Goal: Check status: Check status

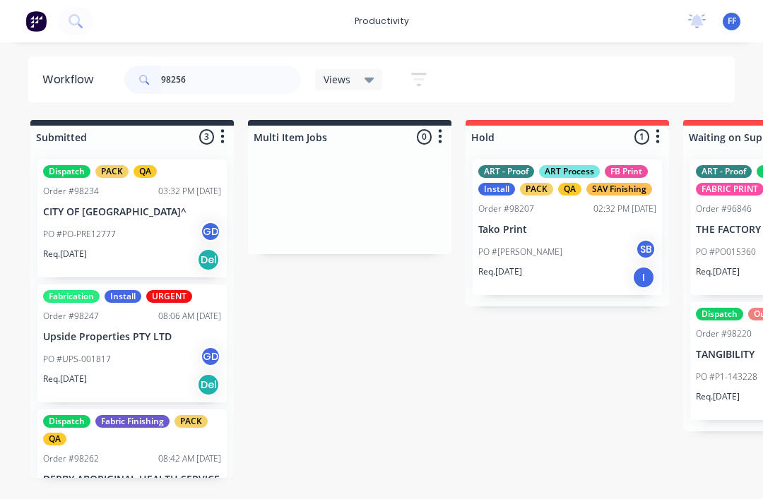
click at [220, 73] on input "98256" at bounding box center [231, 80] width 140 height 28
click at [214, 83] on input "98256" at bounding box center [231, 80] width 140 height 28
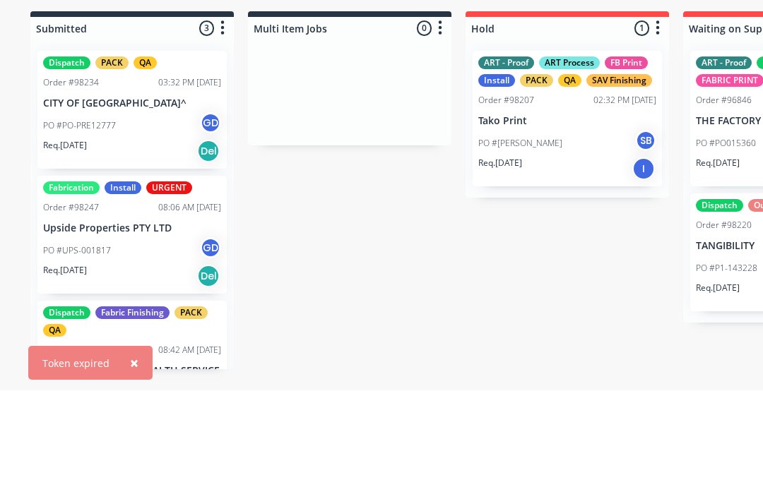
type input "9"
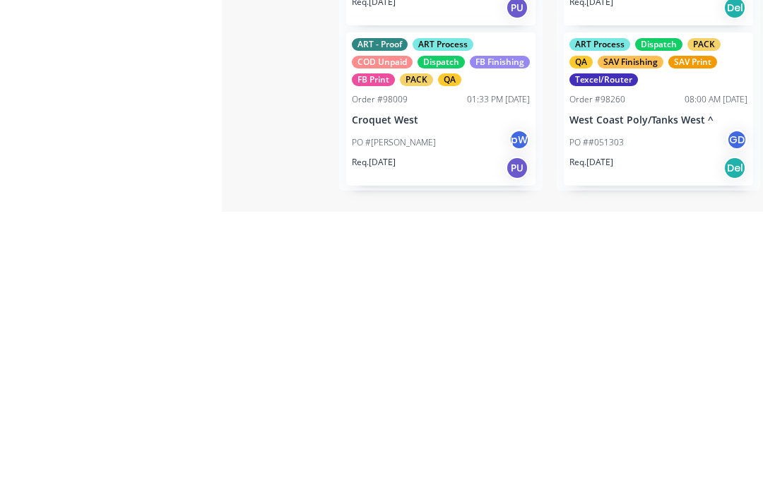
scroll to position [25, 1219]
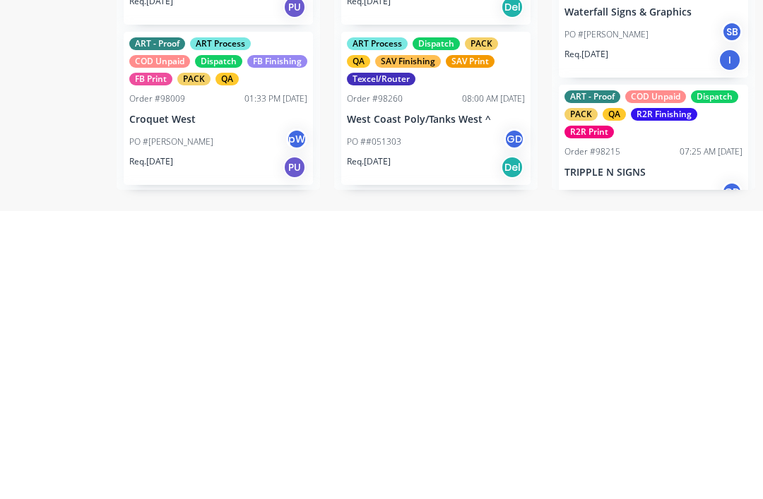
type input "98256"
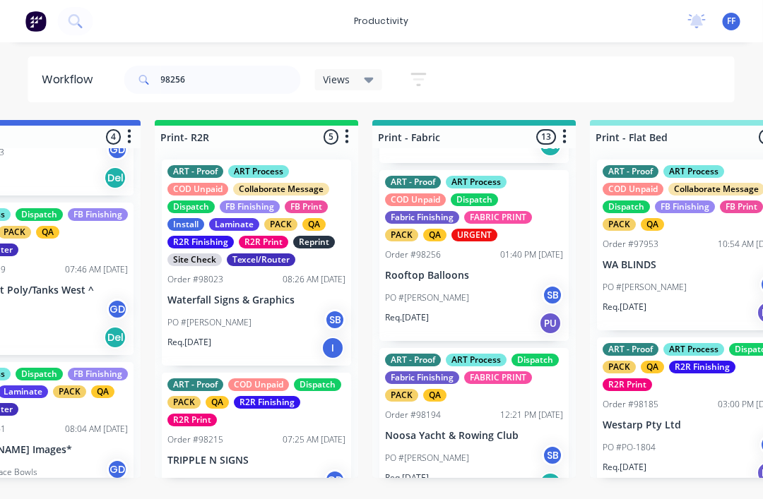
scroll to position [828, 0]
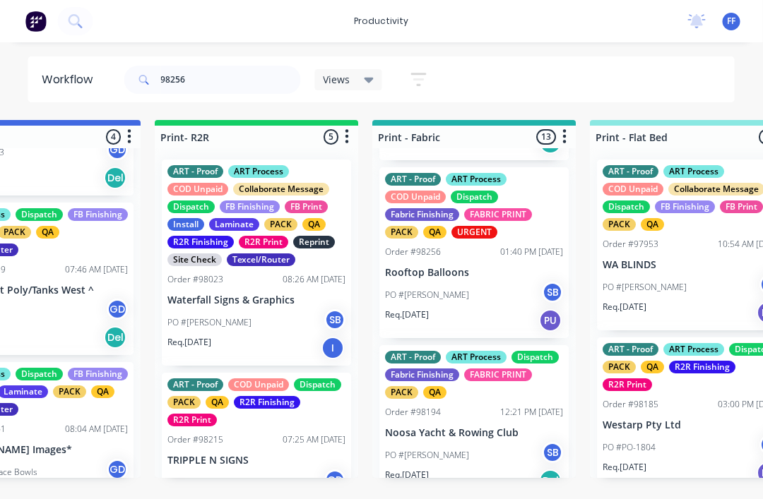
click at [471, 246] on div "Order #98256 01:40 PM 14/08/25" at bounding box center [475, 252] width 178 height 13
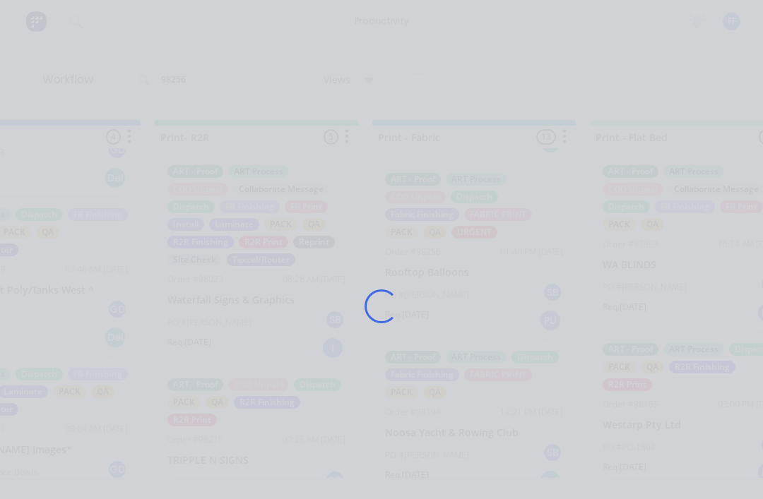
scroll to position [25, 0]
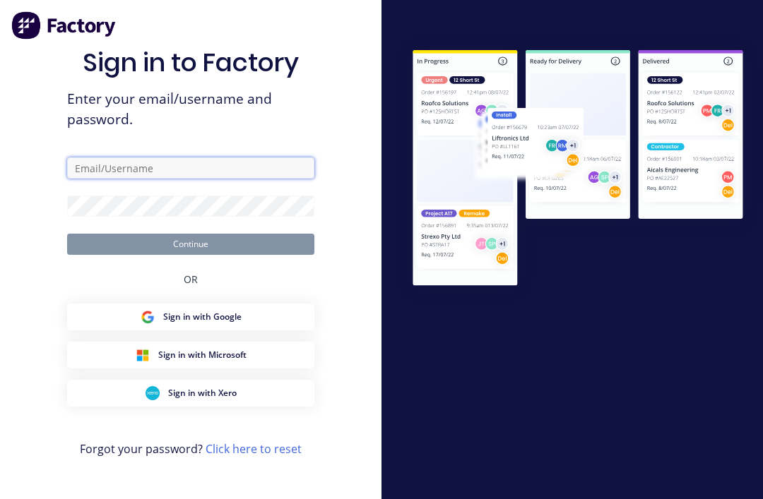
click at [201, 168] on input "text" at bounding box center [190, 167] width 247 height 21
type input "Fabricfinishing@gmail.com"
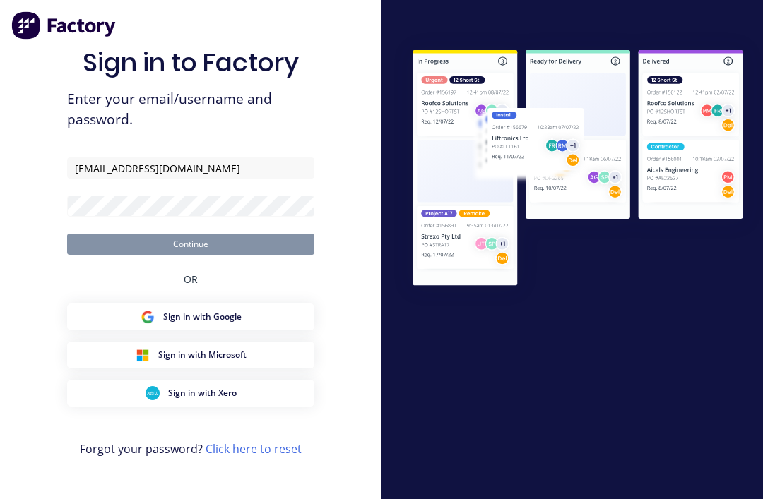
click at [191, 242] on button "Continue" at bounding box center [190, 244] width 247 height 21
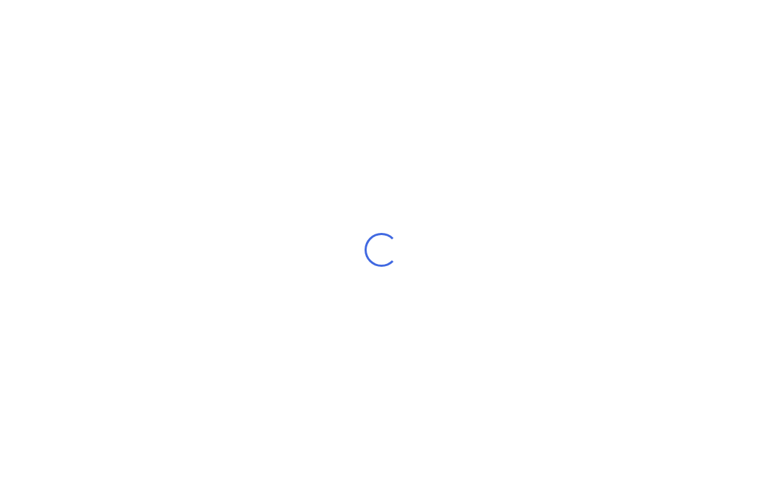
scroll to position [18, 0]
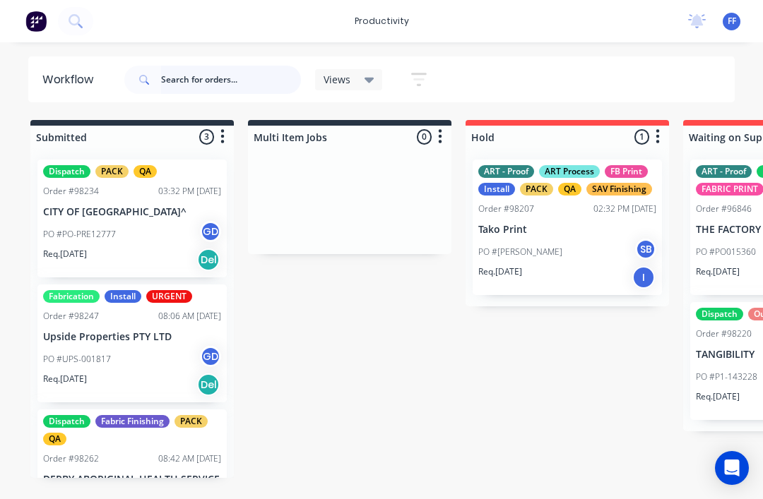
click at [236, 84] on input "text" at bounding box center [231, 80] width 140 height 28
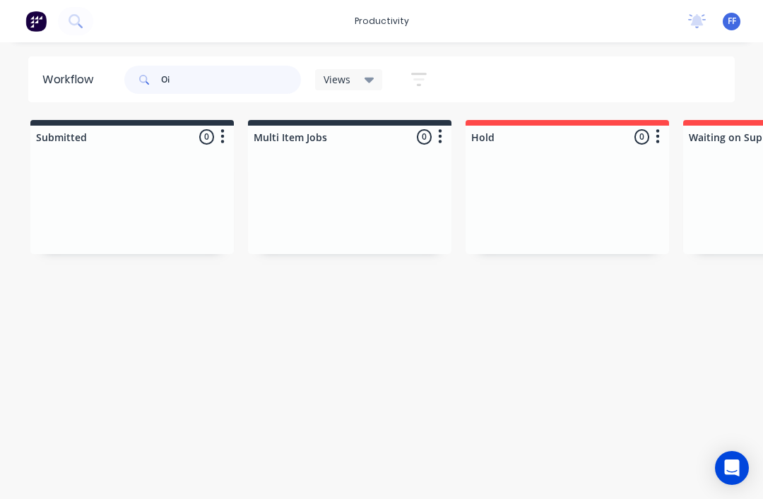
type input "O"
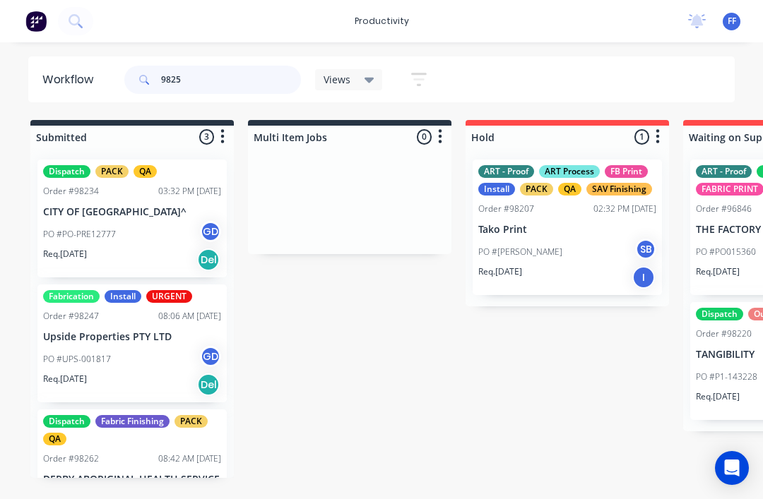
type input "98256"
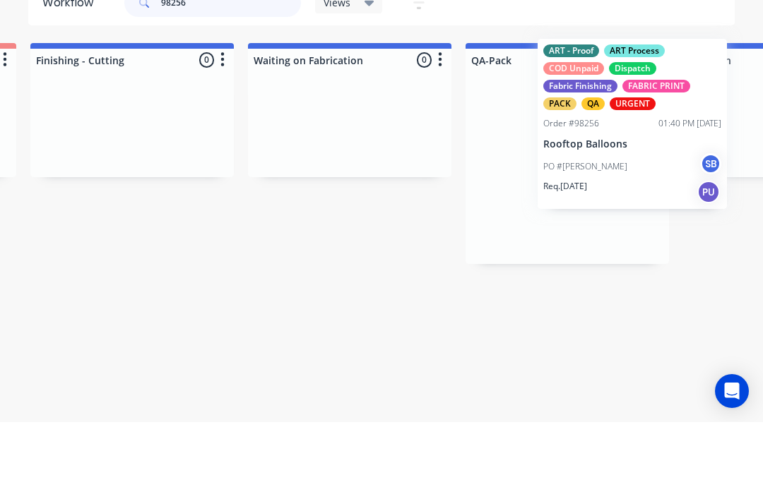
scroll to position [8, 3272]
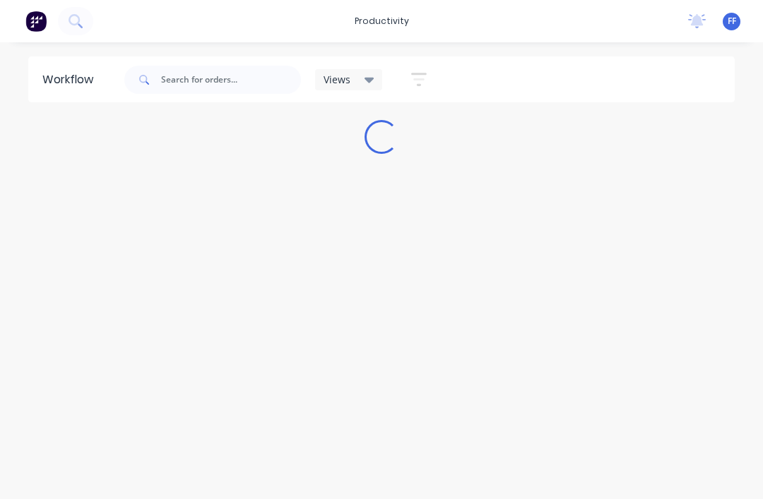
scroll to position [18, 0]
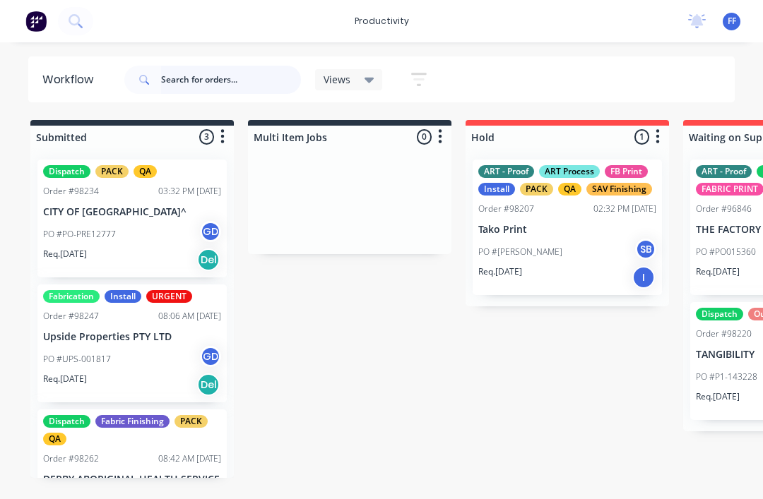
click at [224, 76] on input "text" at bounding box center [231, 80] width 140 height 28
type input "O"
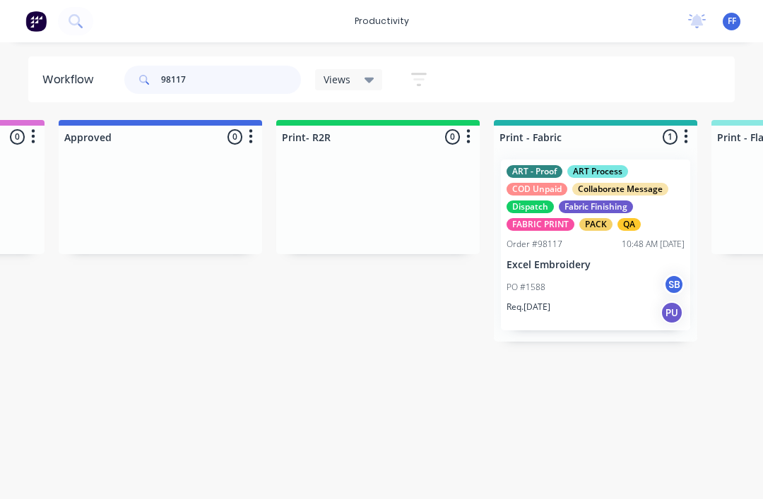
scroll to position [18, 1516]
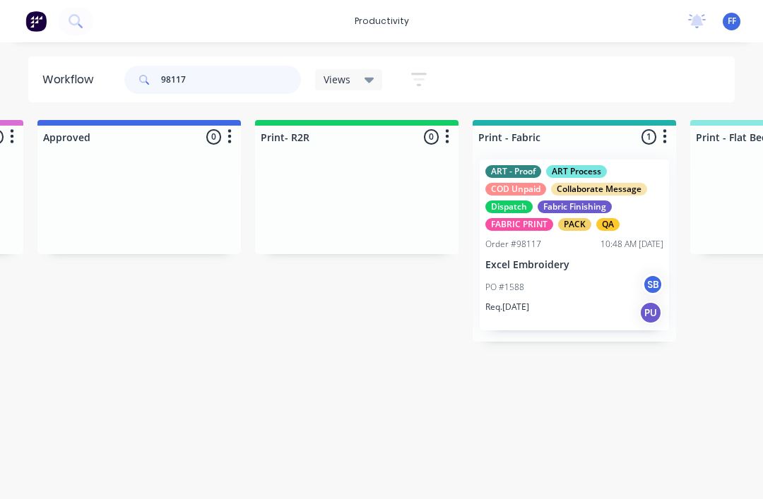
type input "98117"
click at [563, 165] on div "ART - Proof ART Process COD Unpaid Collaborate Message Dispatch Fabric Finishin…" at bounding box center [574, 198] width 178 height 66
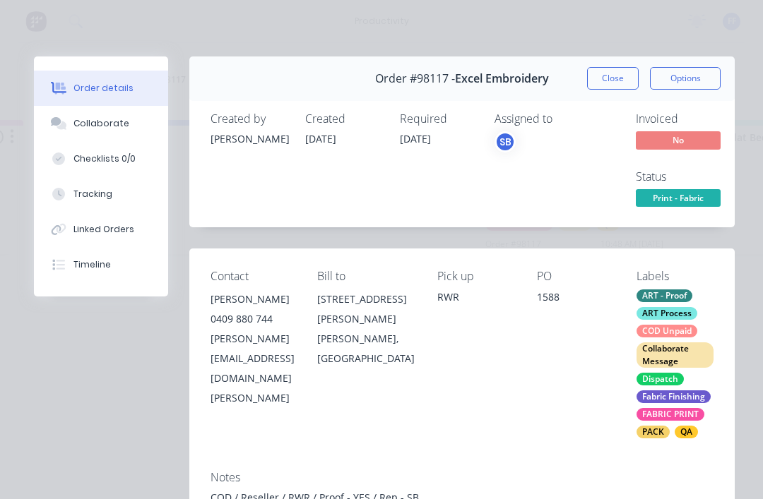
click at [118, 117] on button "Collaborate" at bounding box center [101, 123] width 134 height 35
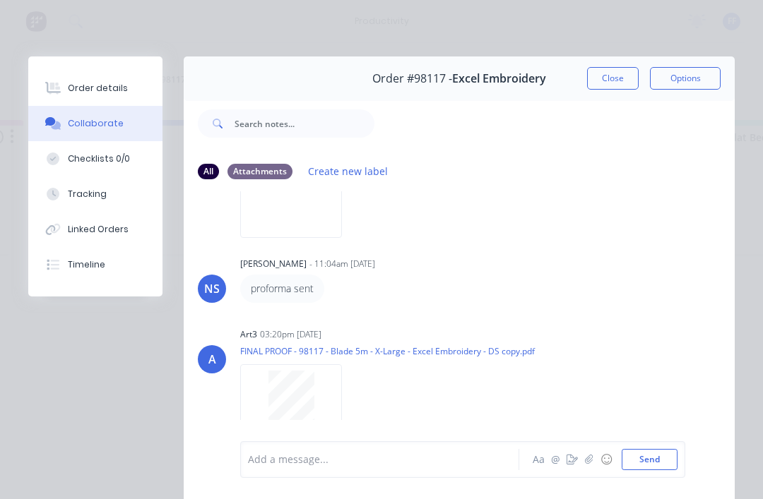
scroll to position [18, 1517]
click at [614, 82] on button "Close" at bounding box center [613, 78] width 52 height 23
